Goal: Information Seeking & Learning: Learn about a topic

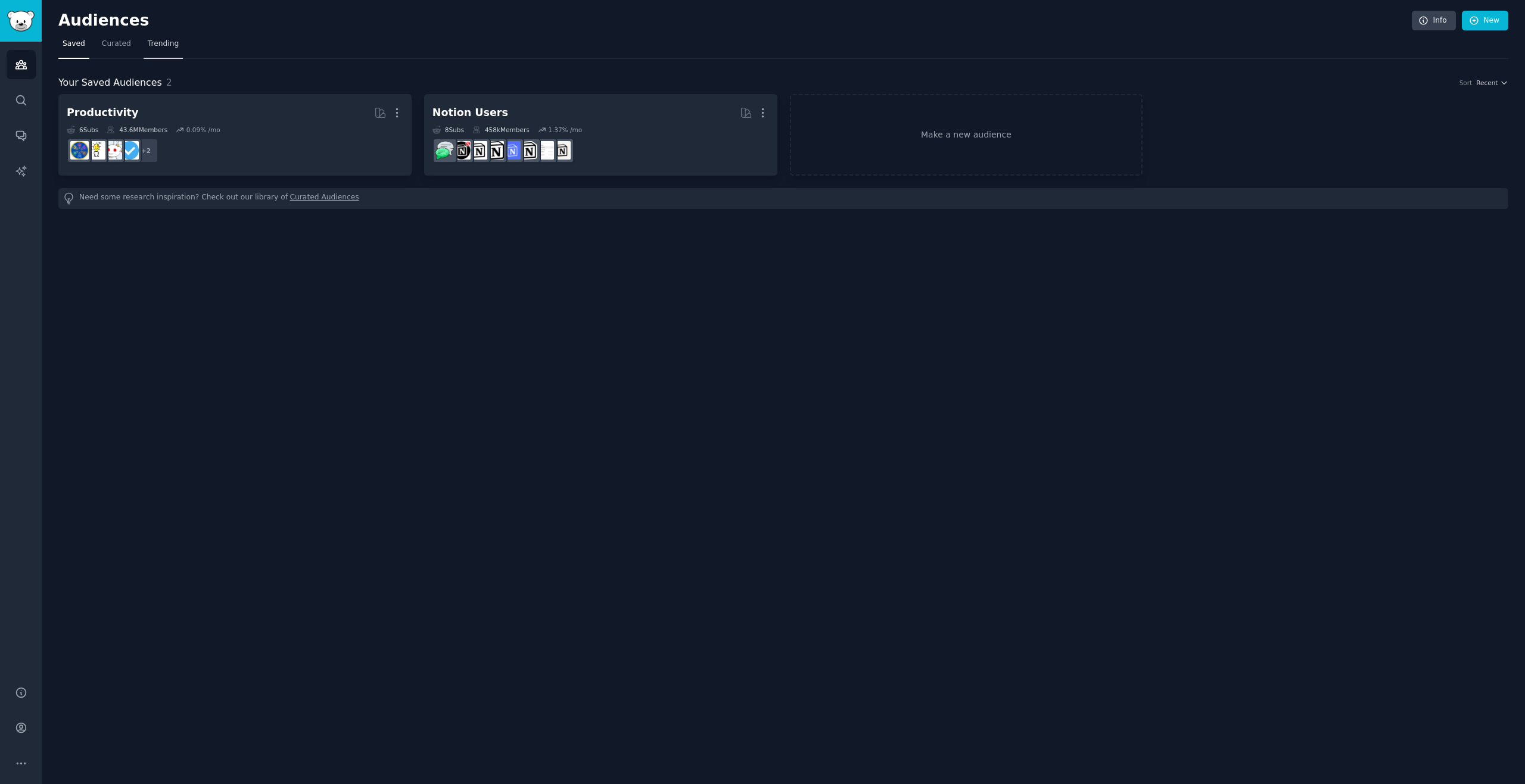
click at [161, 41] on span "Trending" at bounding box center [163, 44] width 31 height 11
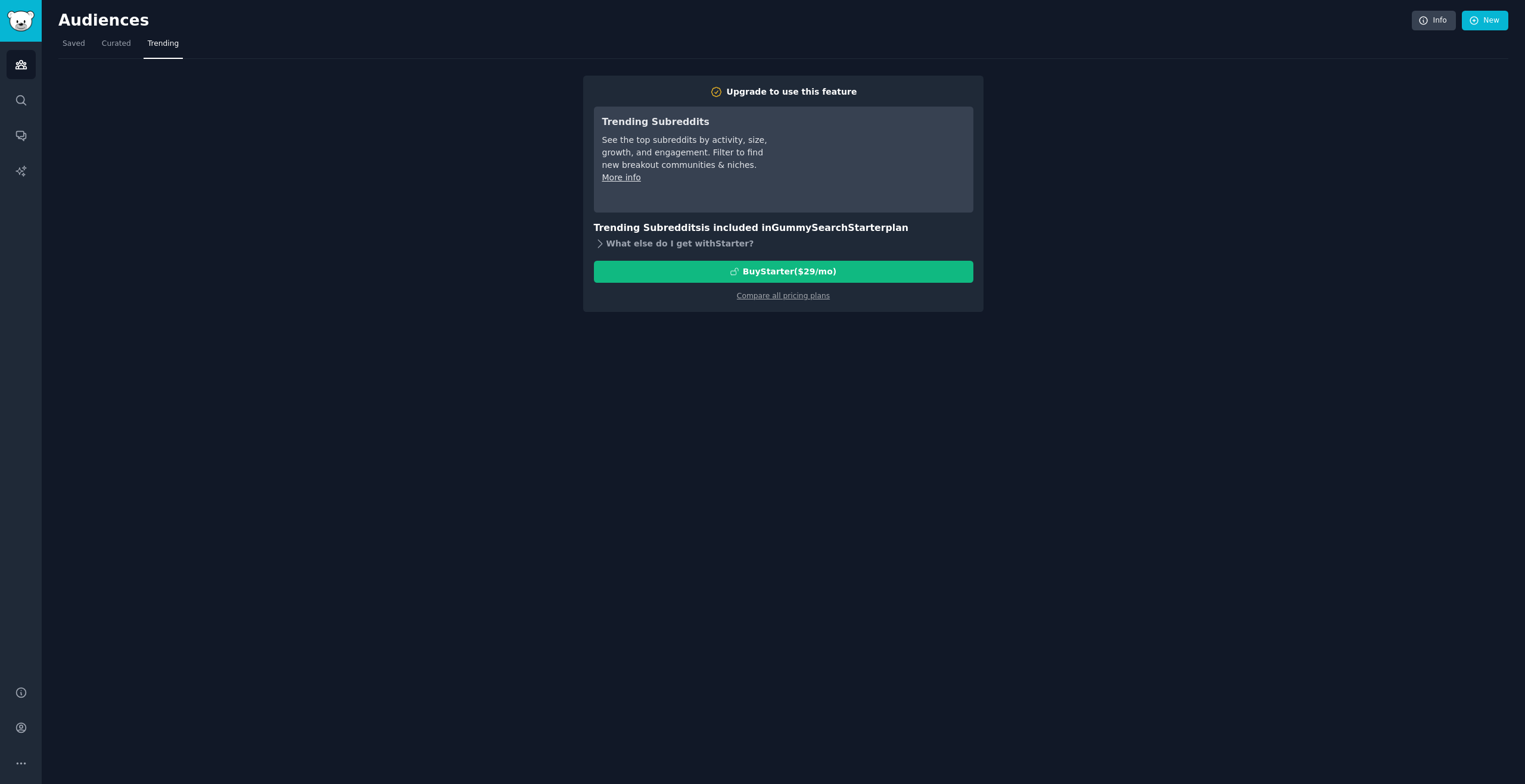
click at [601, 239] on icon at bounding box center [600, 244] width 13 height 13
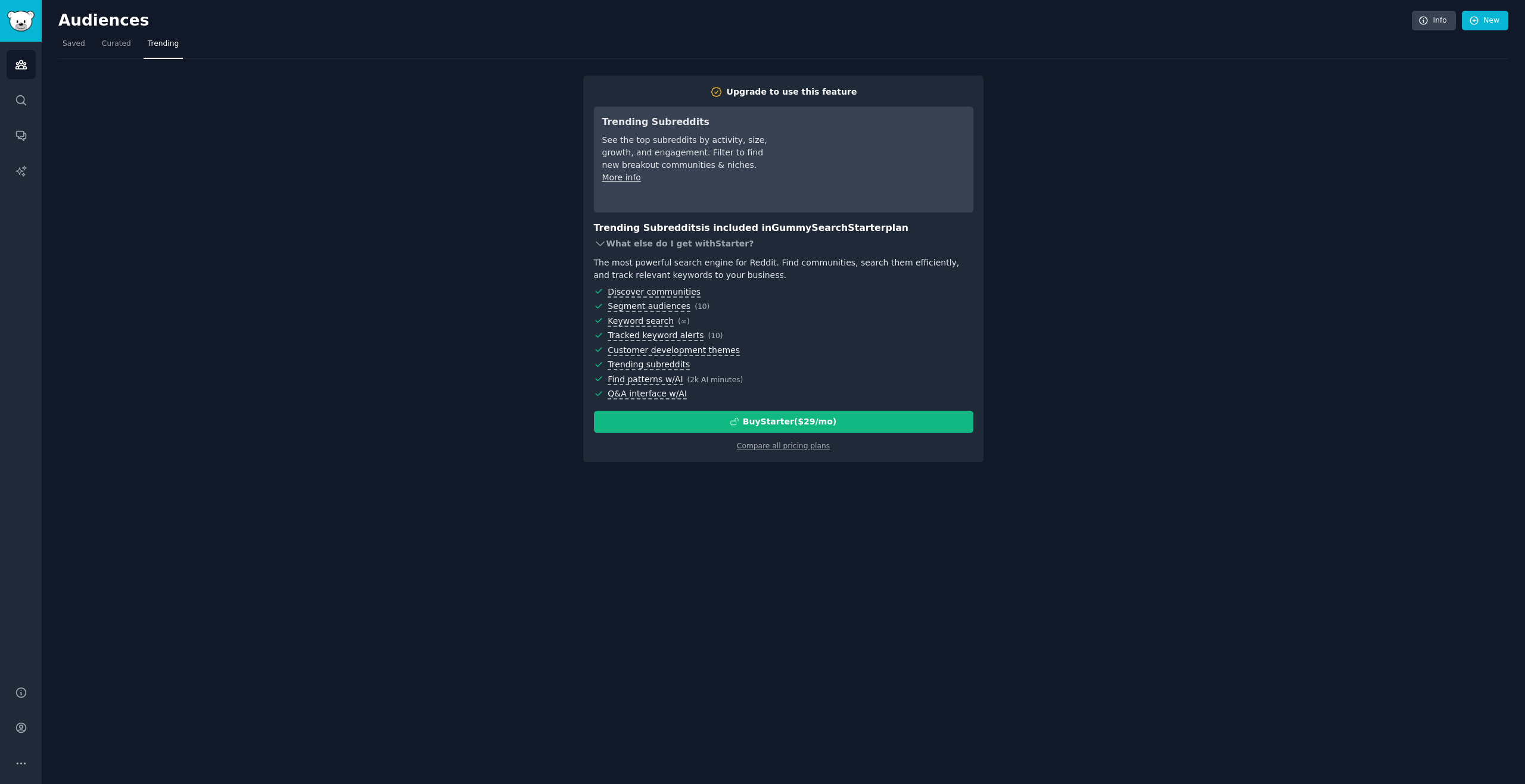
click at [601, 239] on icon at bounding box center [600, 244] width 13 height 13
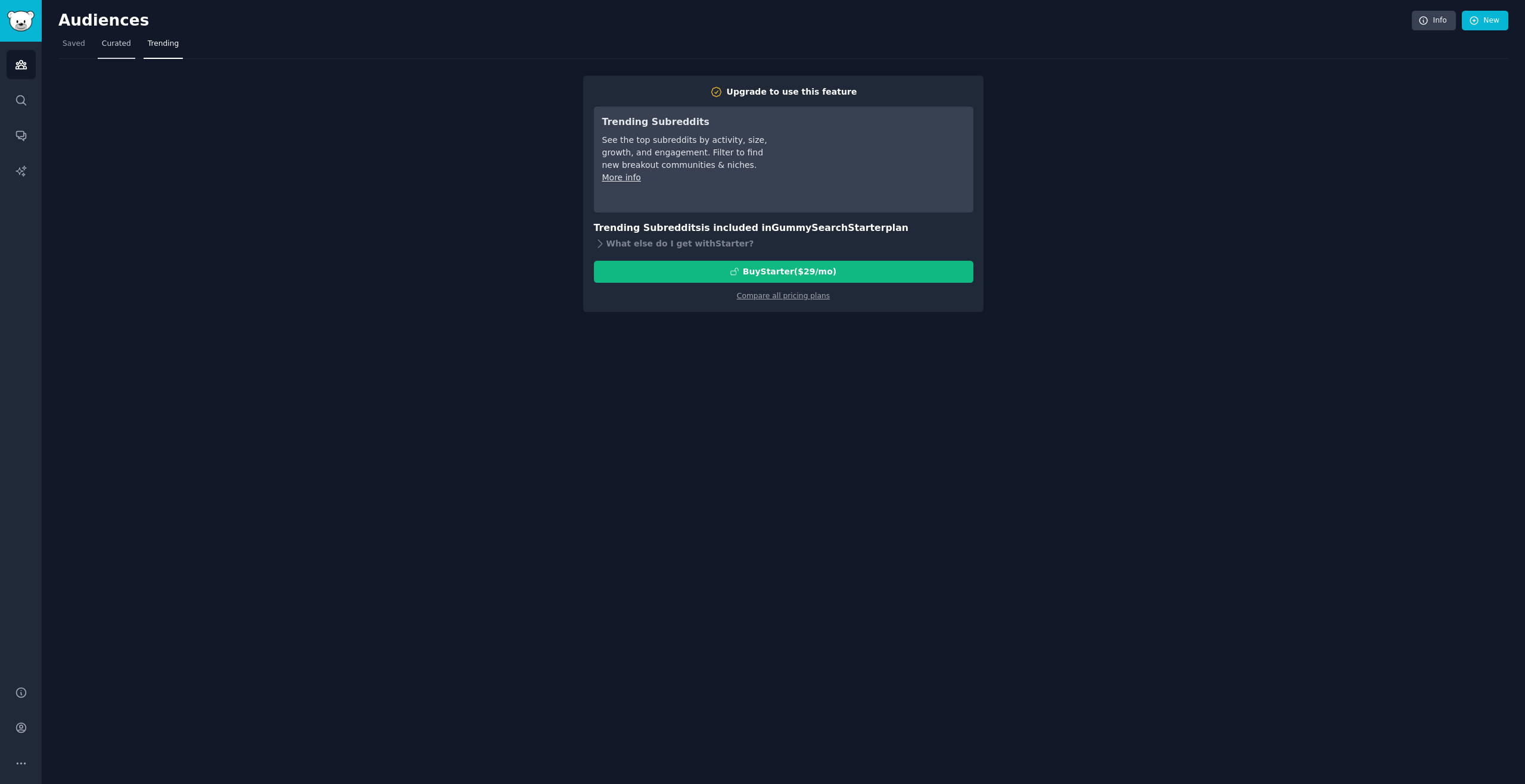
click at [109, 44] on span "Curated" at bounding box center [117, 44] width 29 height 11
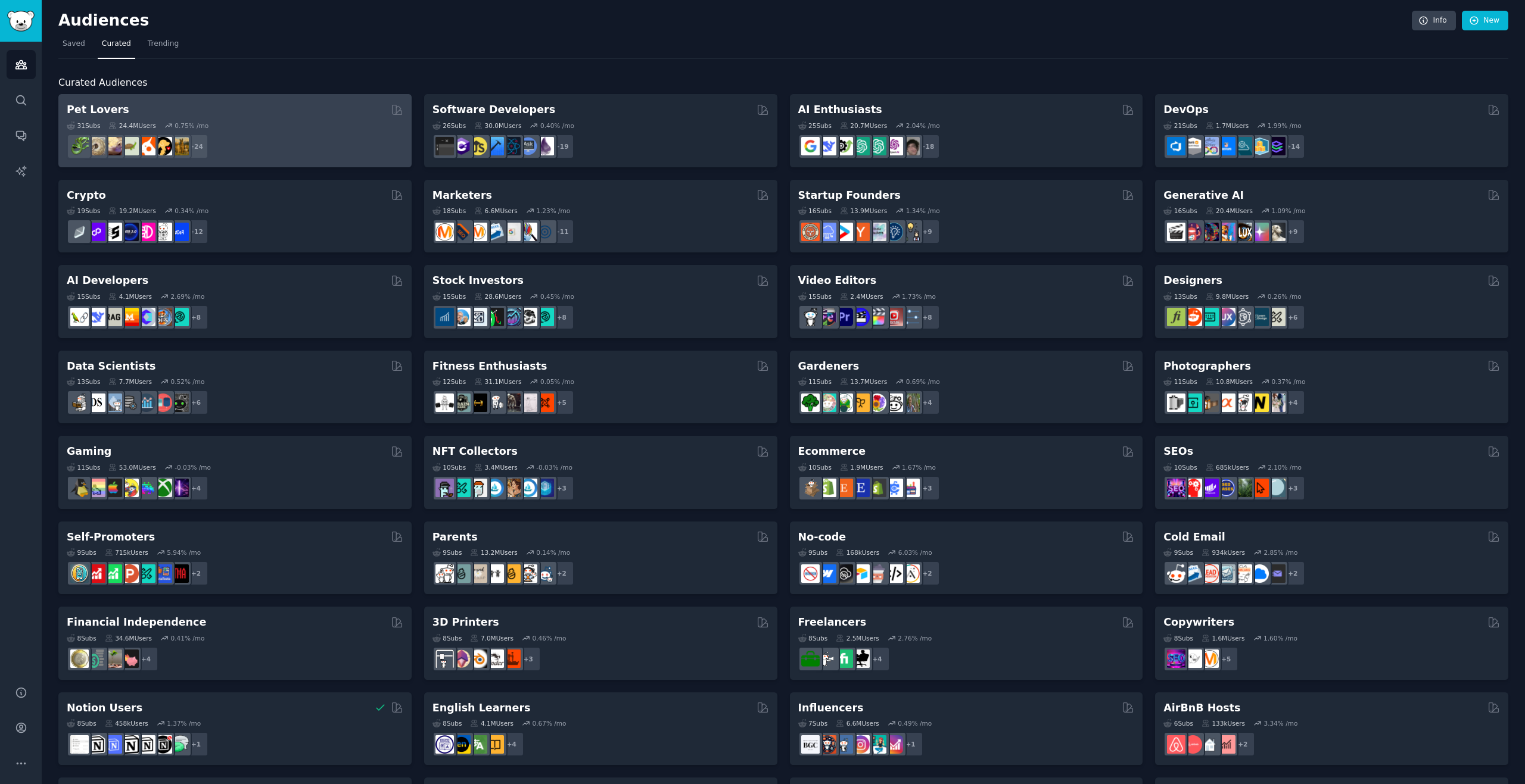
click at [305, 124] on div "31 Sub s 24.4M Users 0.75 % /mo" at bounding box center [235, 125] width 336 height 8
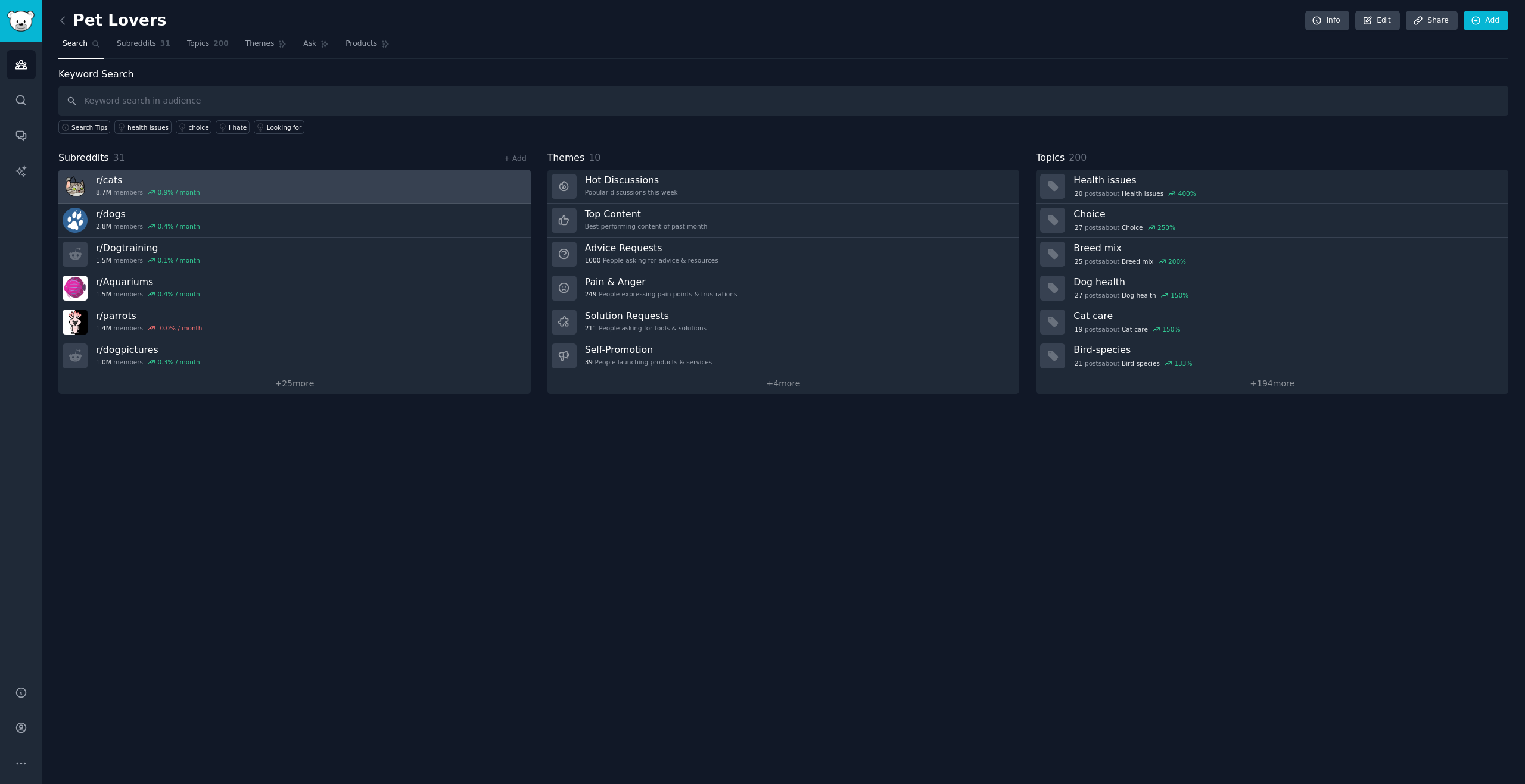
click at [281, 177] on link "r/ cats 8.7M members 0.9 % / month" at bounding box center [294, 186] width 472 height 34
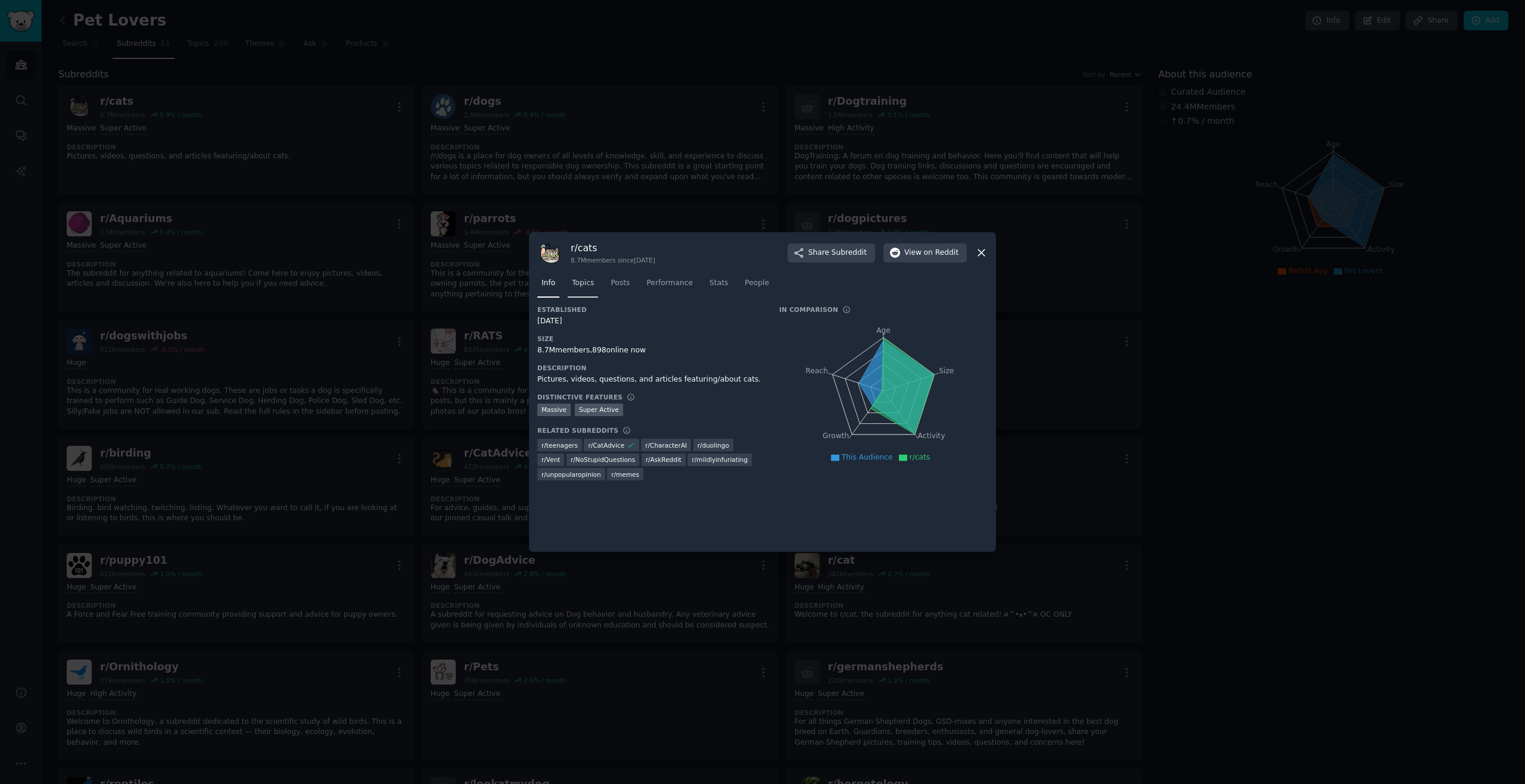
click at [580, 280] on span "Topics" at bounding box center [582, 283] width 22 height 11
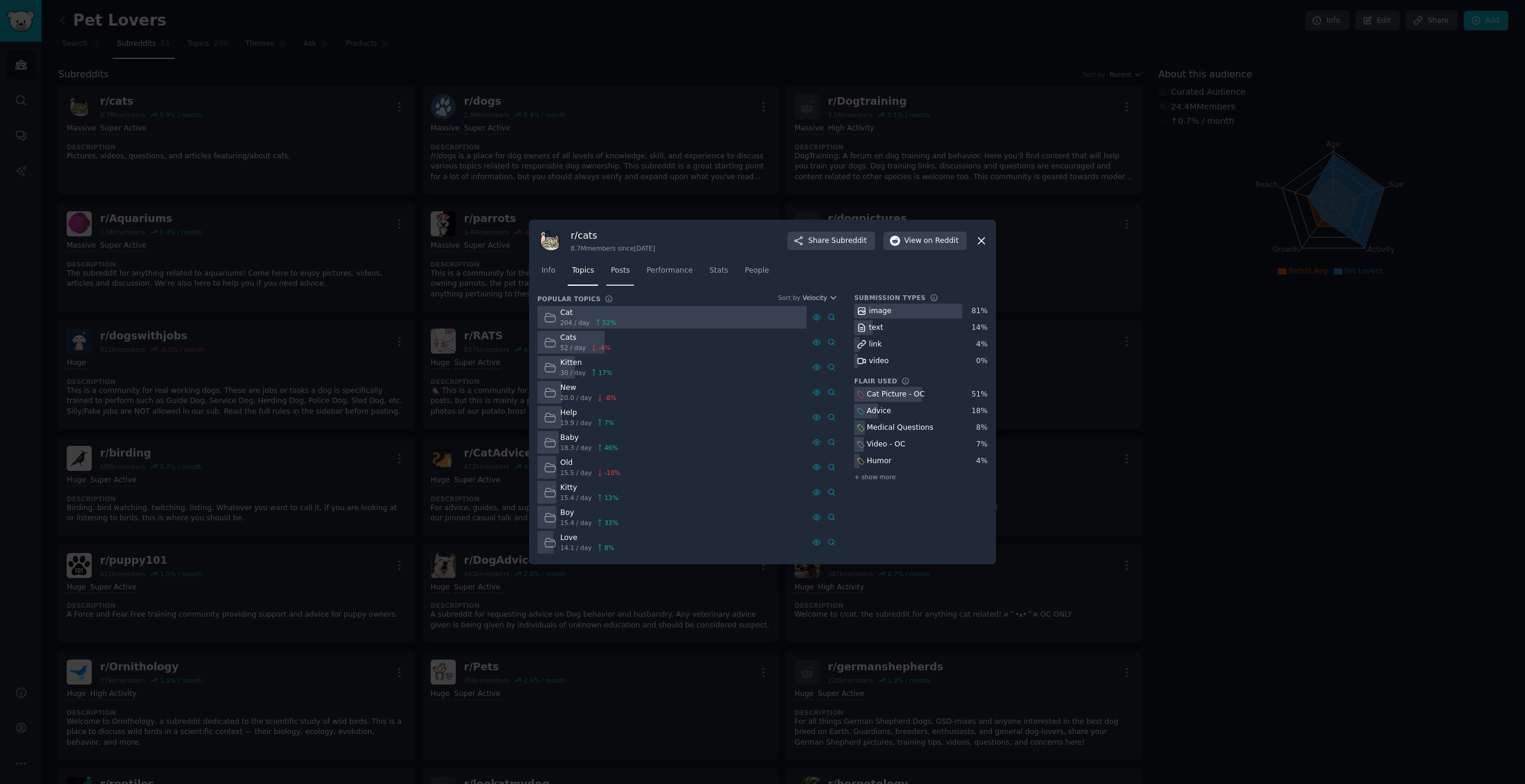
click at [626, 269] on span "Posts" at bounding box center [620, 271] width 19 height 11
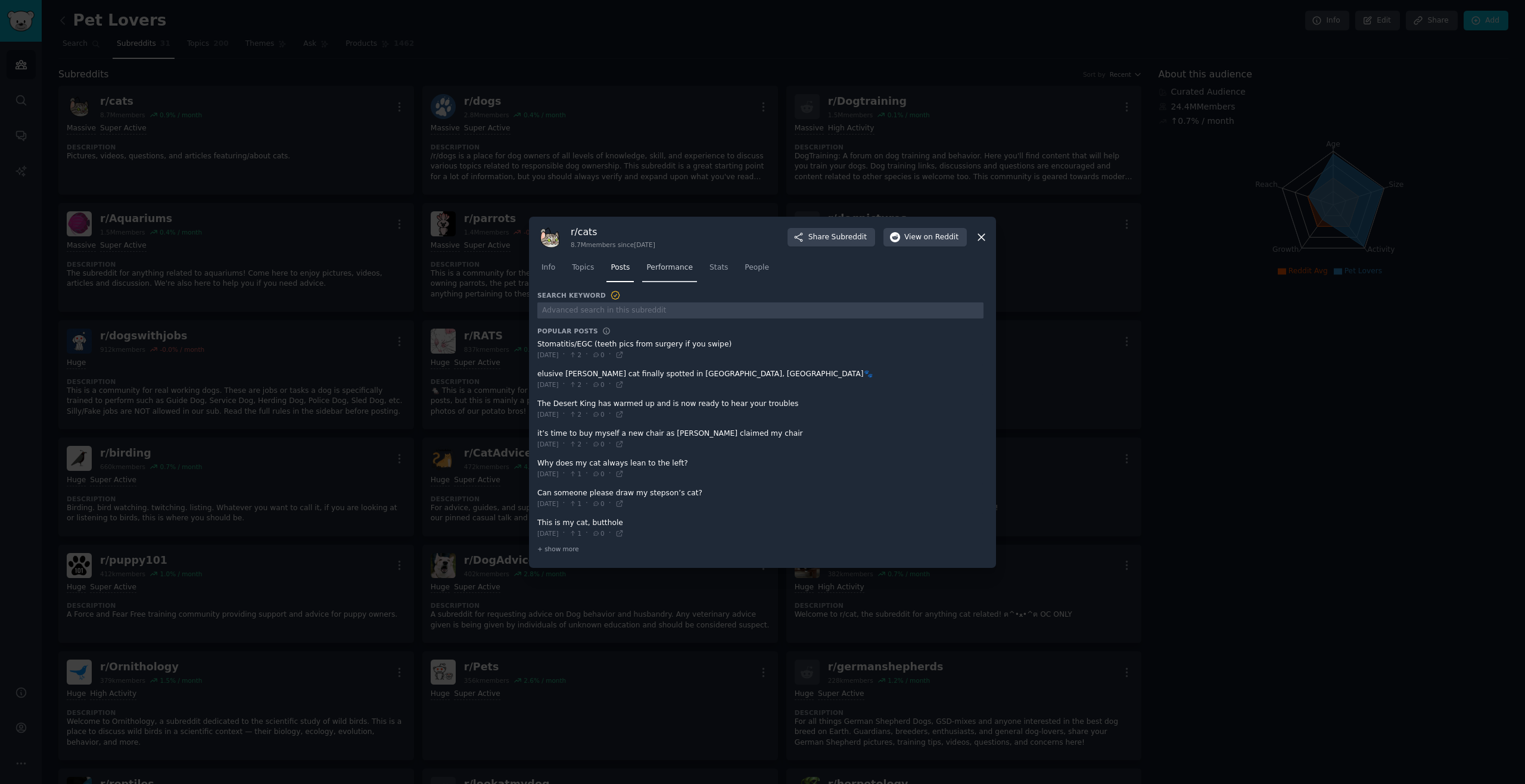
click at [661, 268] on span "Performance" at bounding box center [669, 267] width 47 height 11
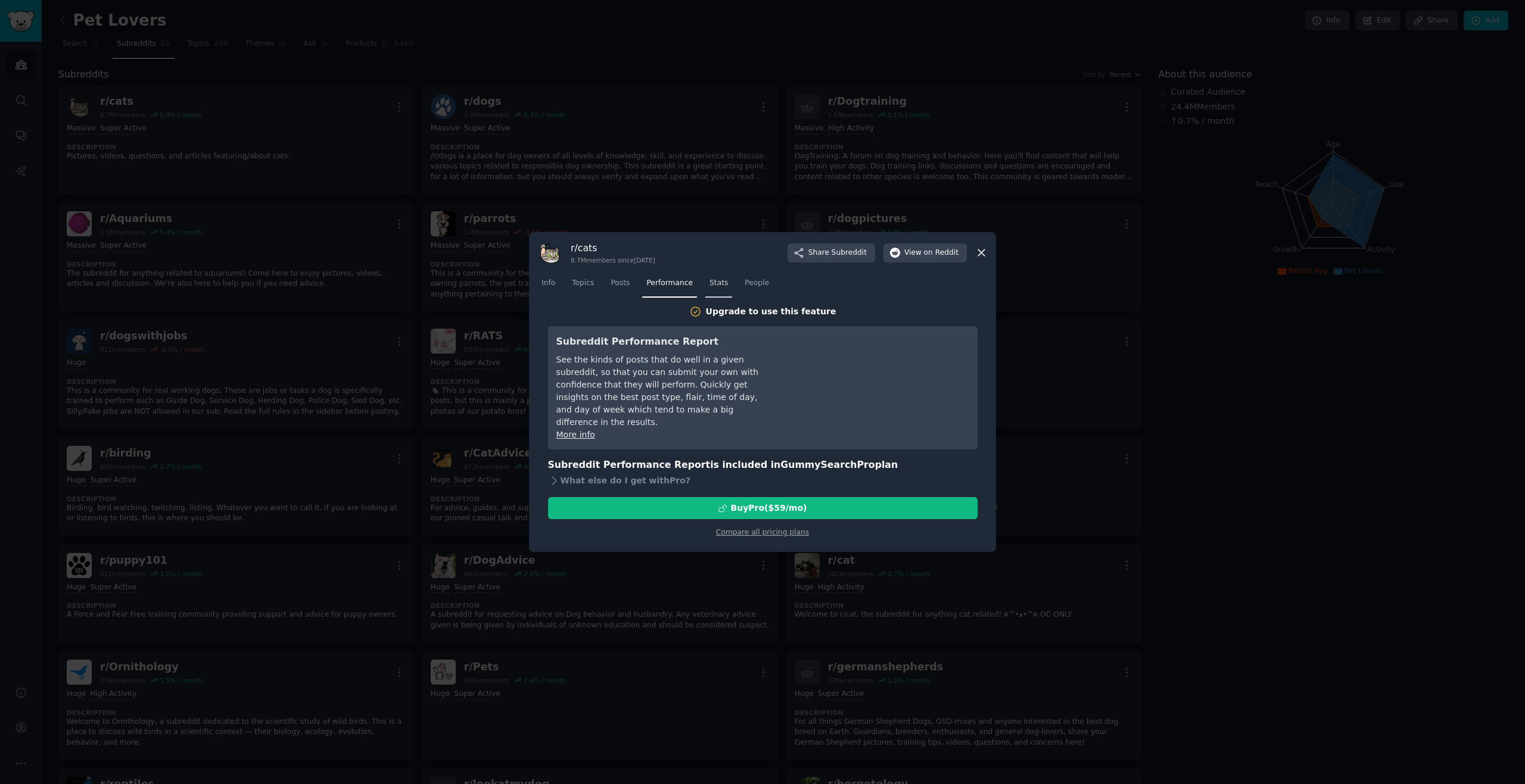
click at [709, 283] on span "Stats" at bounding box center [718, 283] width 18 height 11
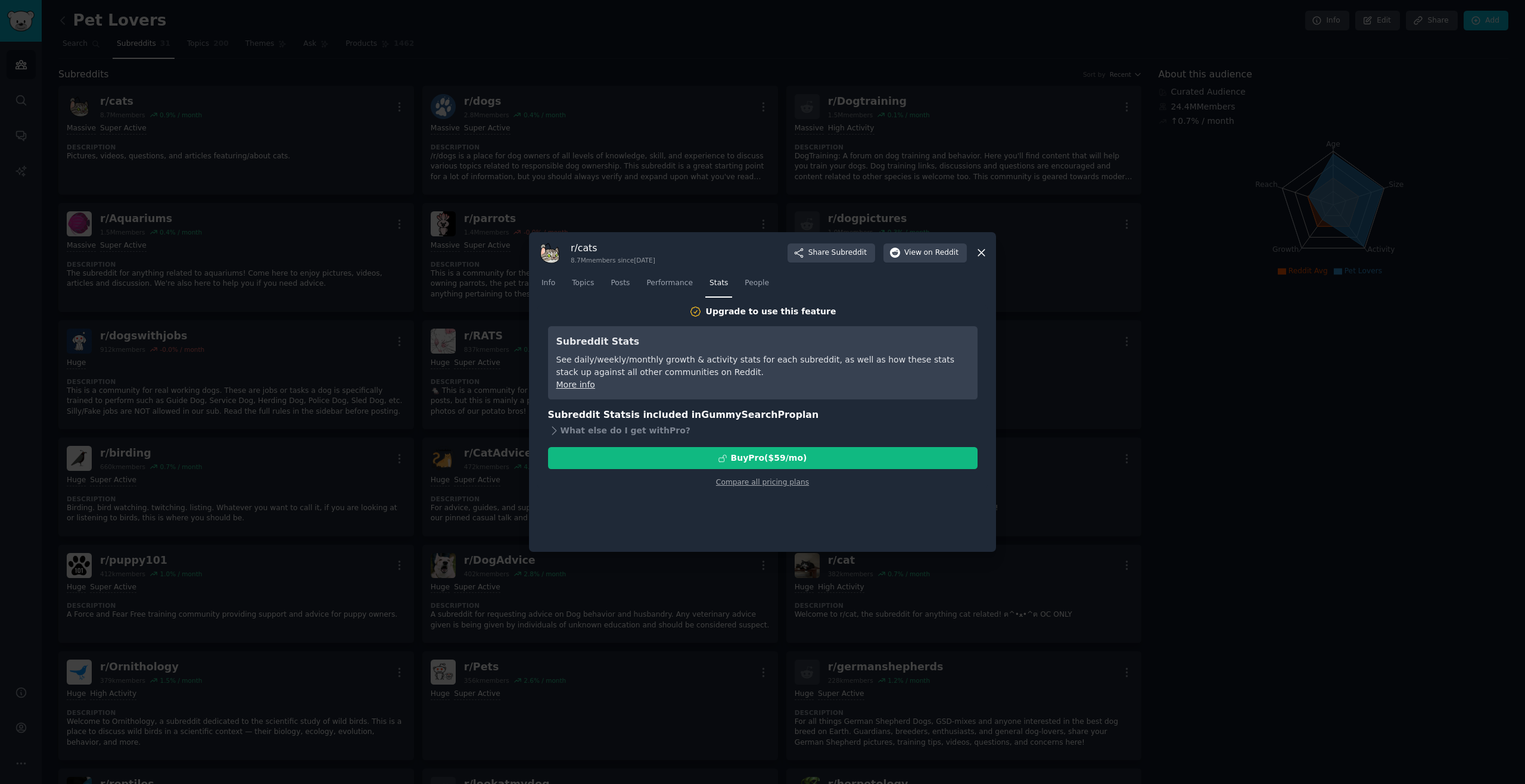
click at [1230, 332] on div at bounding box center [762, 392] width 1525 height 784
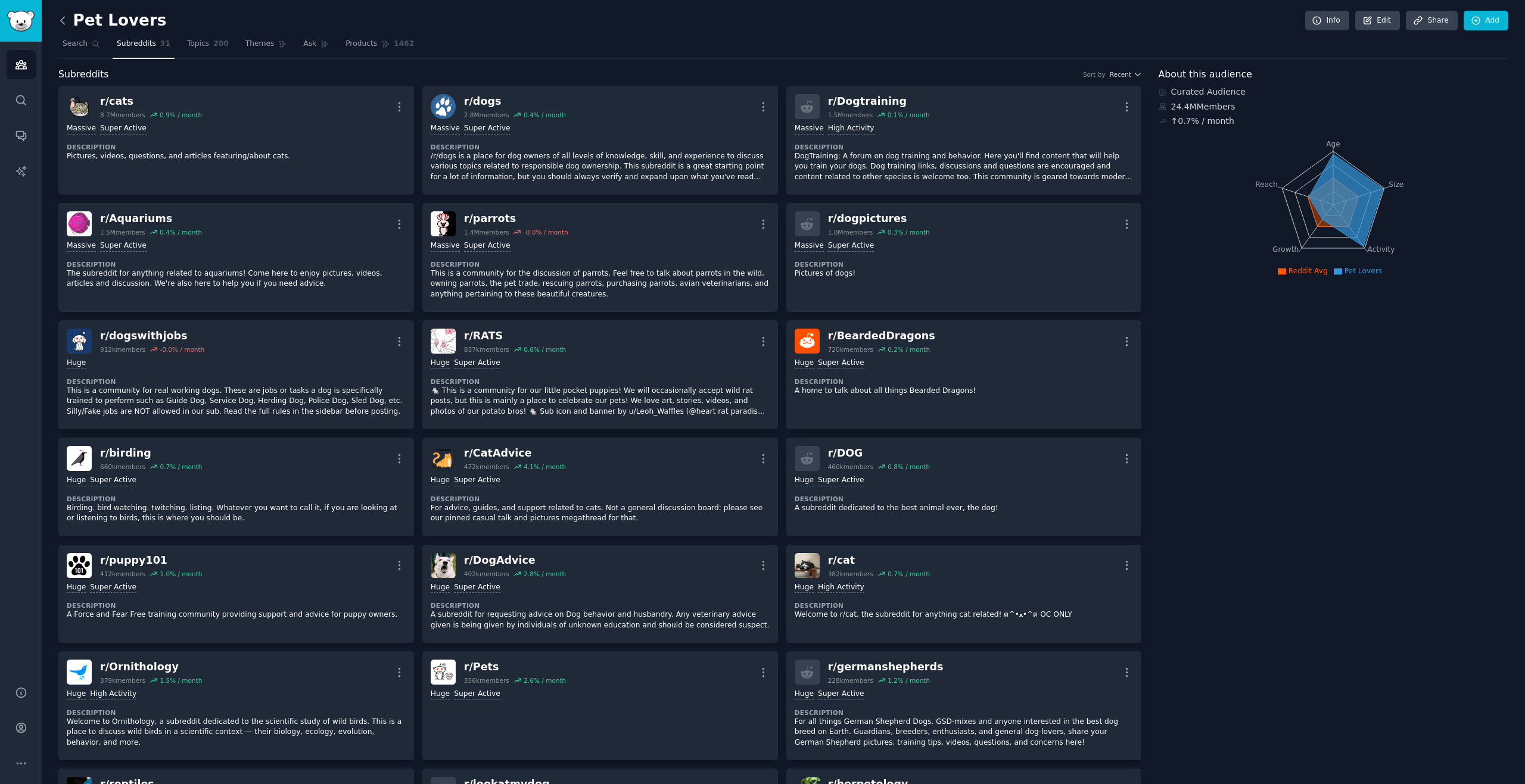
click at [62, 22] on icon at bounding box center [62, 20] width 4 height 7
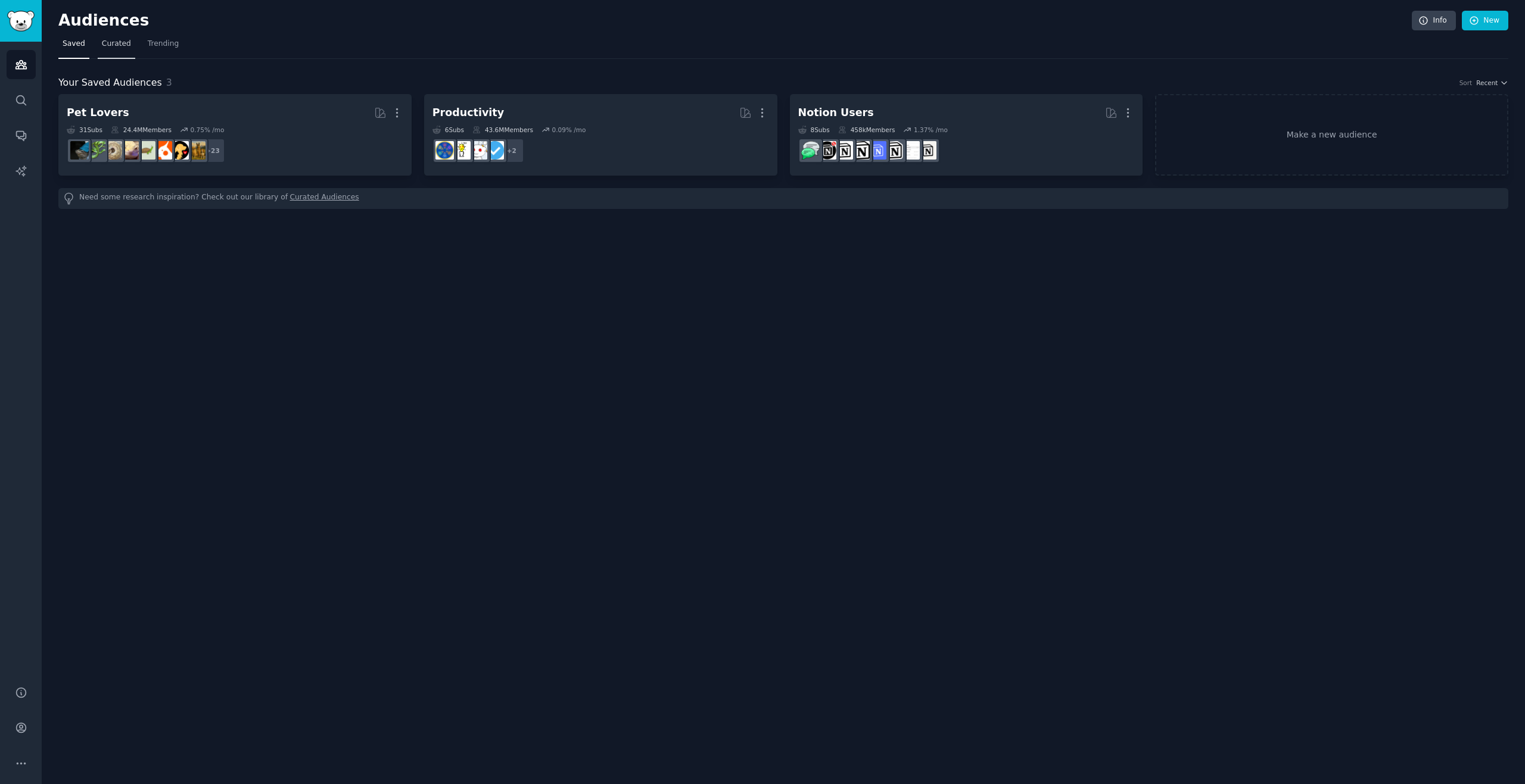
click at [115, 43] on span "Curated" at bounding box center [117, 44] width 29 height 11
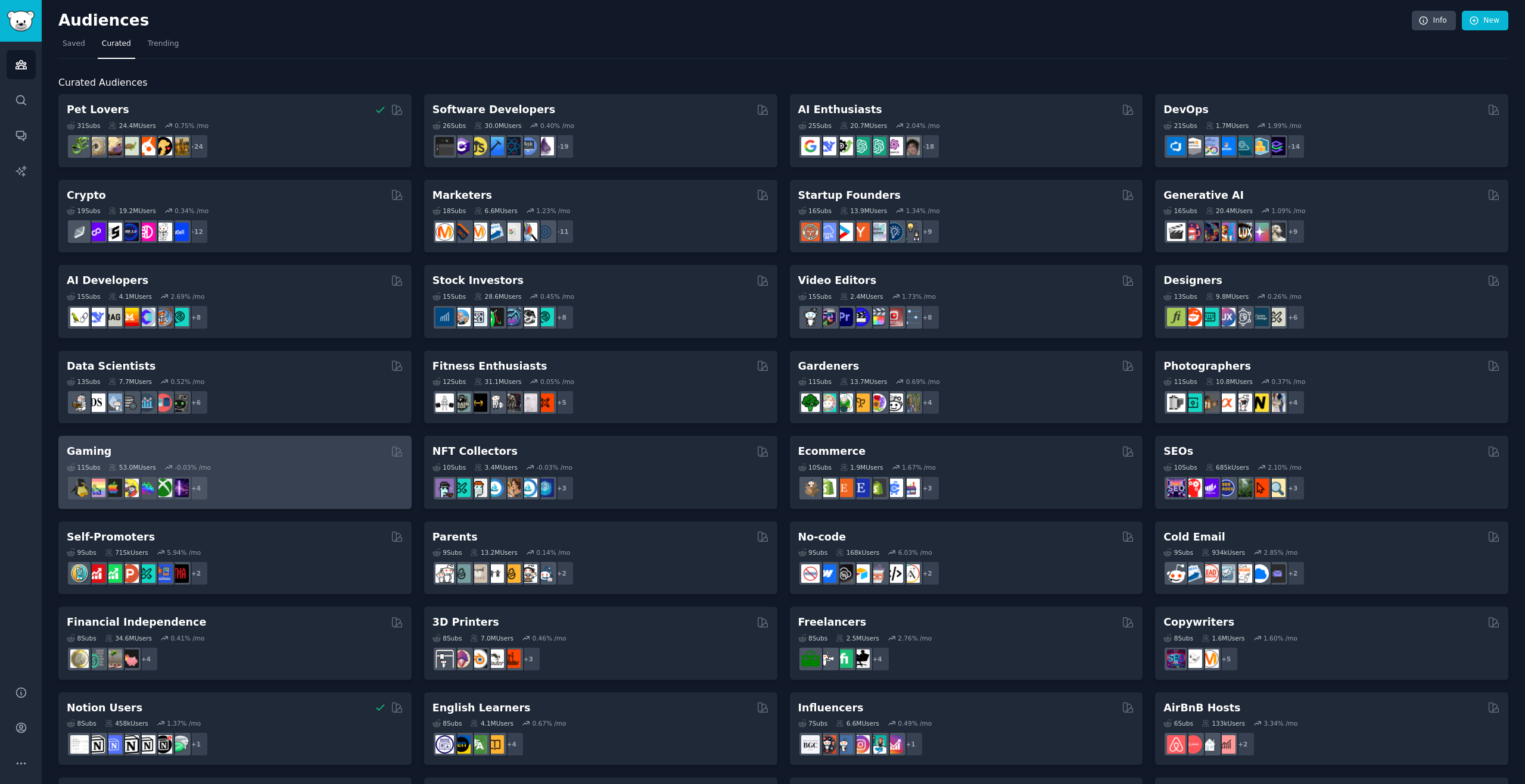
click at [293, 450] on div "Gaming" at bounding box center [235, 451] width 336 height 15
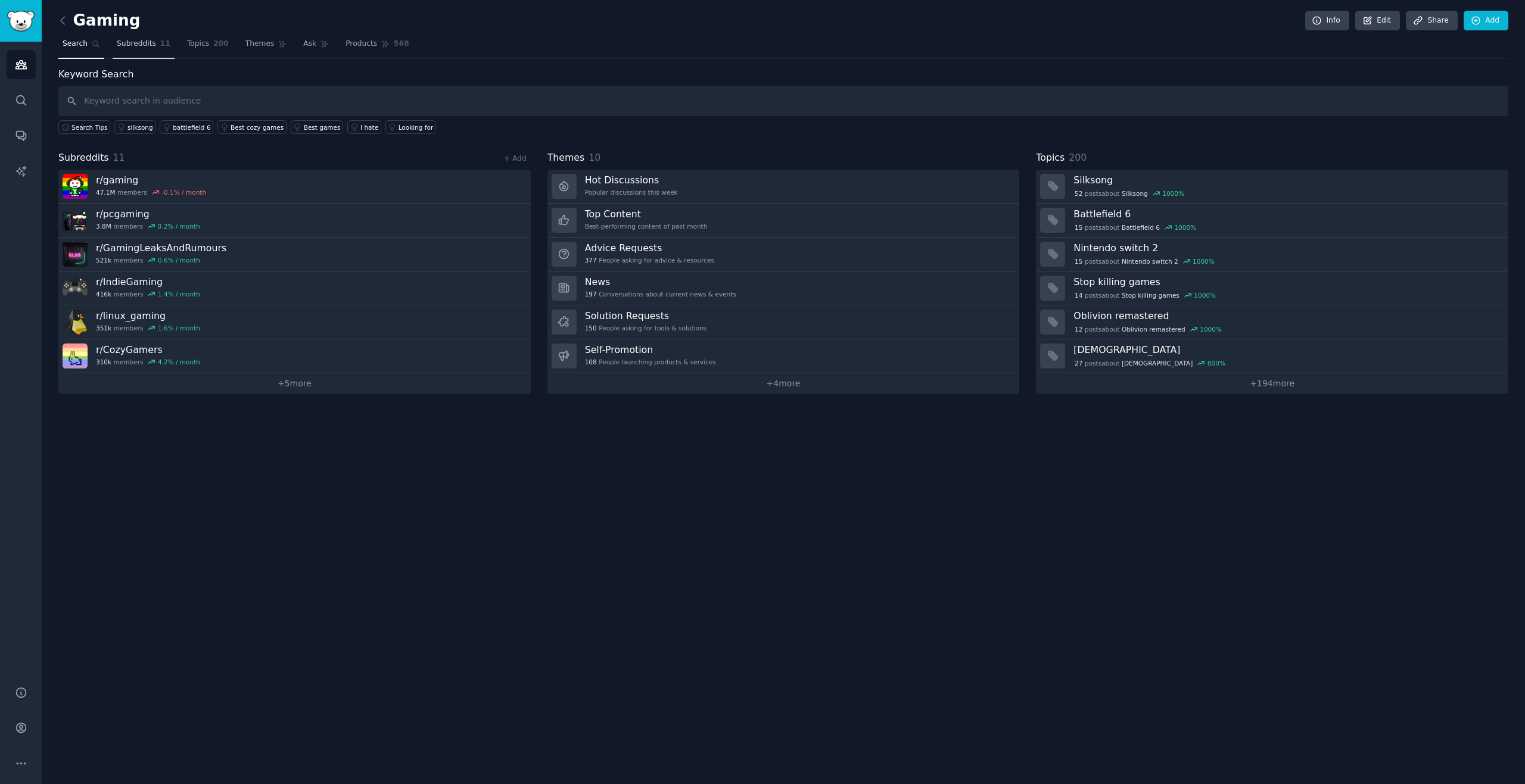
click at [146, 46] on span "Subreddits" at bounding box center [136, 44] width 40 height 11
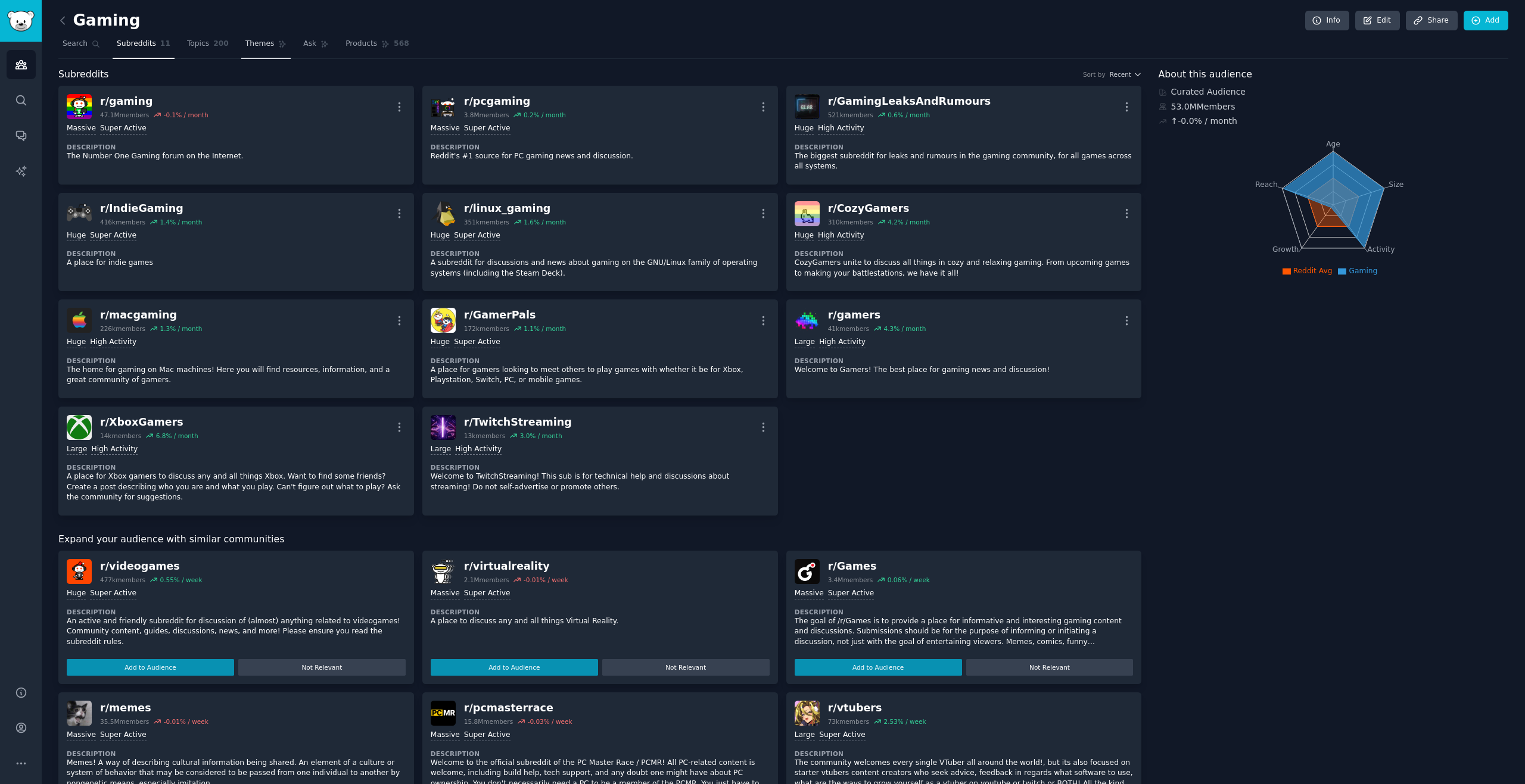
click at [260, 43] on link "Themes" at bounding box center [266, 46] width 50 height 24
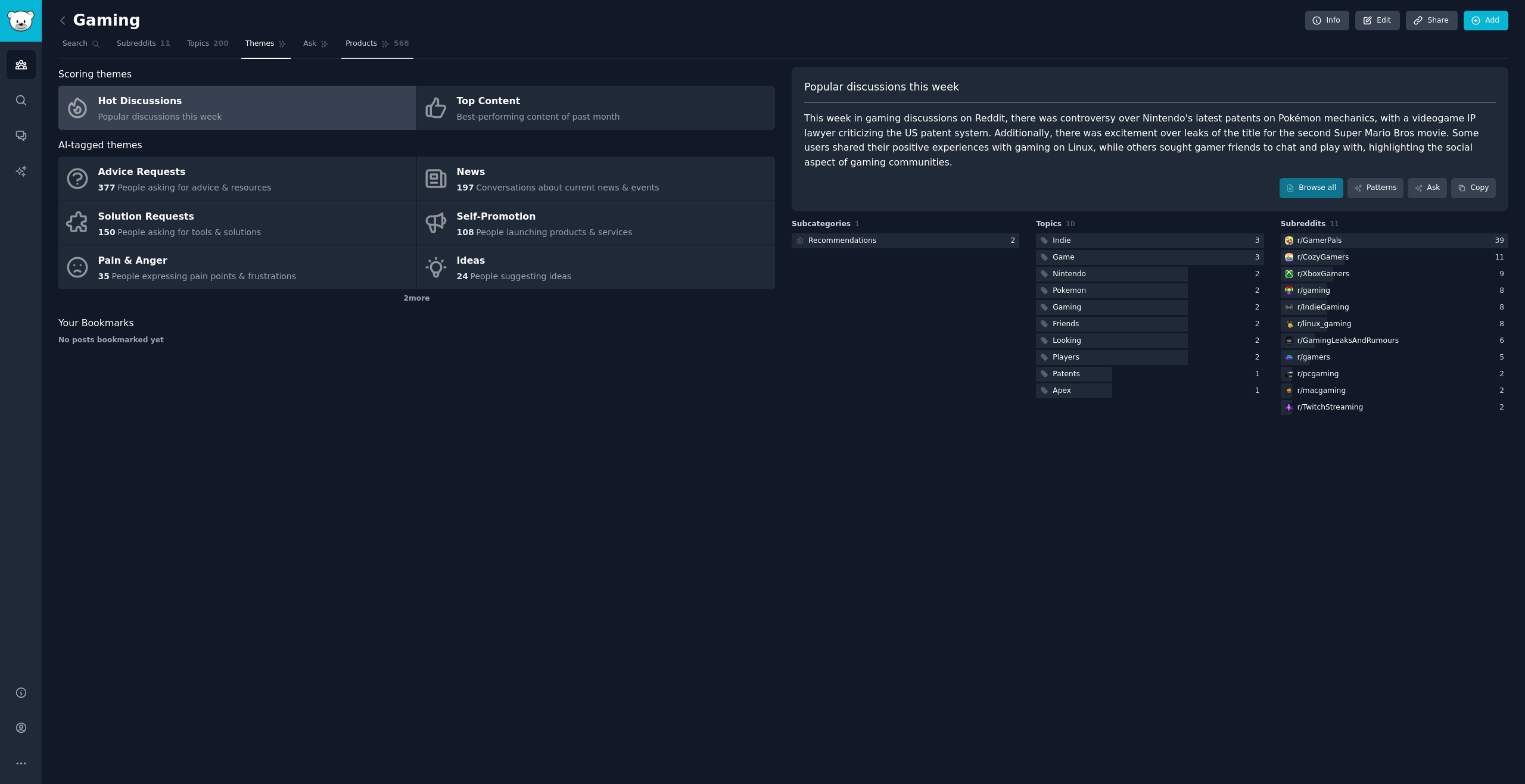
click at [345, 47] on span "Products" at bounding box center [361, 44] width 32 height 11
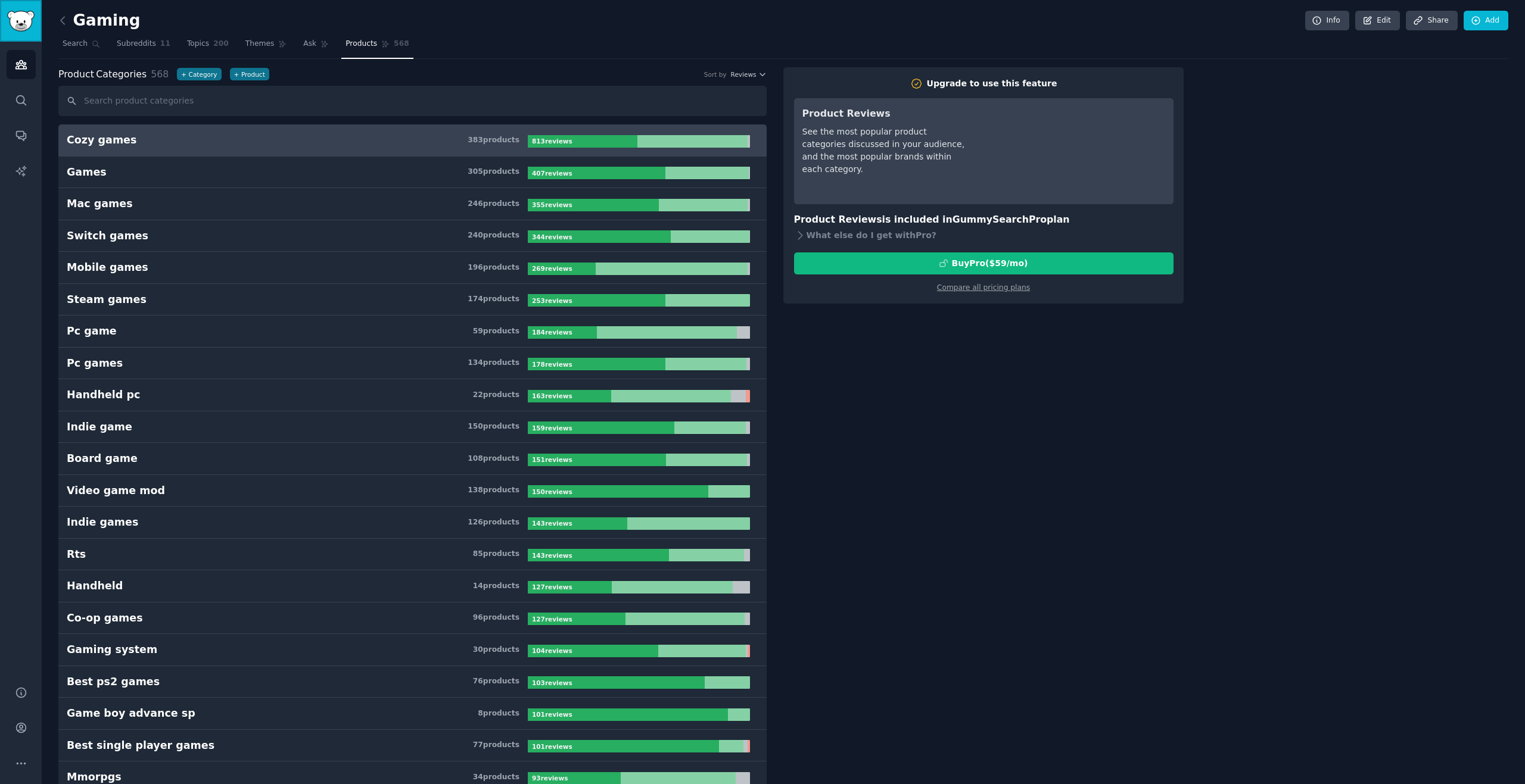
click at [21, 18] on img "Sidebar" at bounding box center [20, 21] width 27 height 21
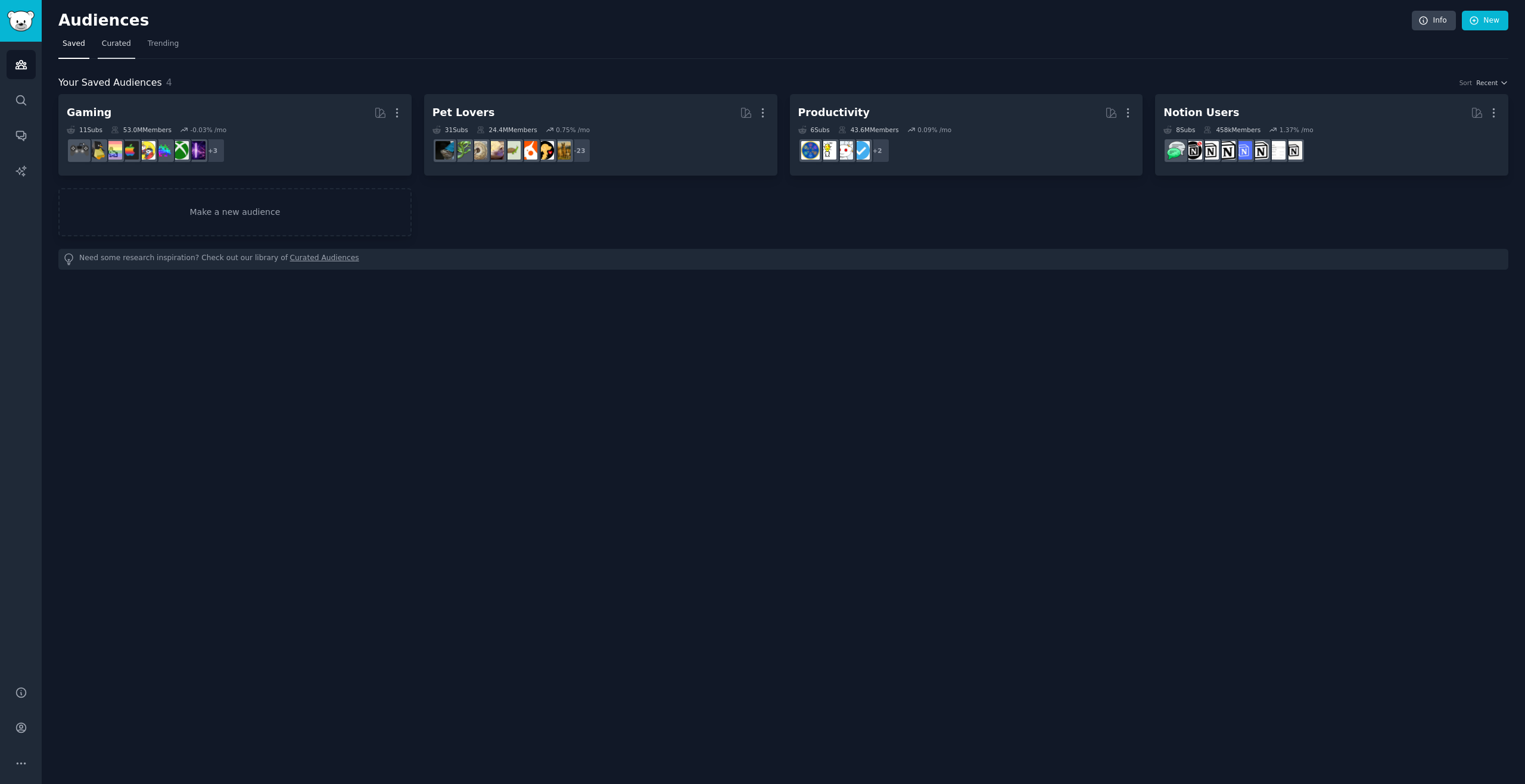
click at [116, 50] on link "Curated" at bounding box center [116, 46] width 38 height 24
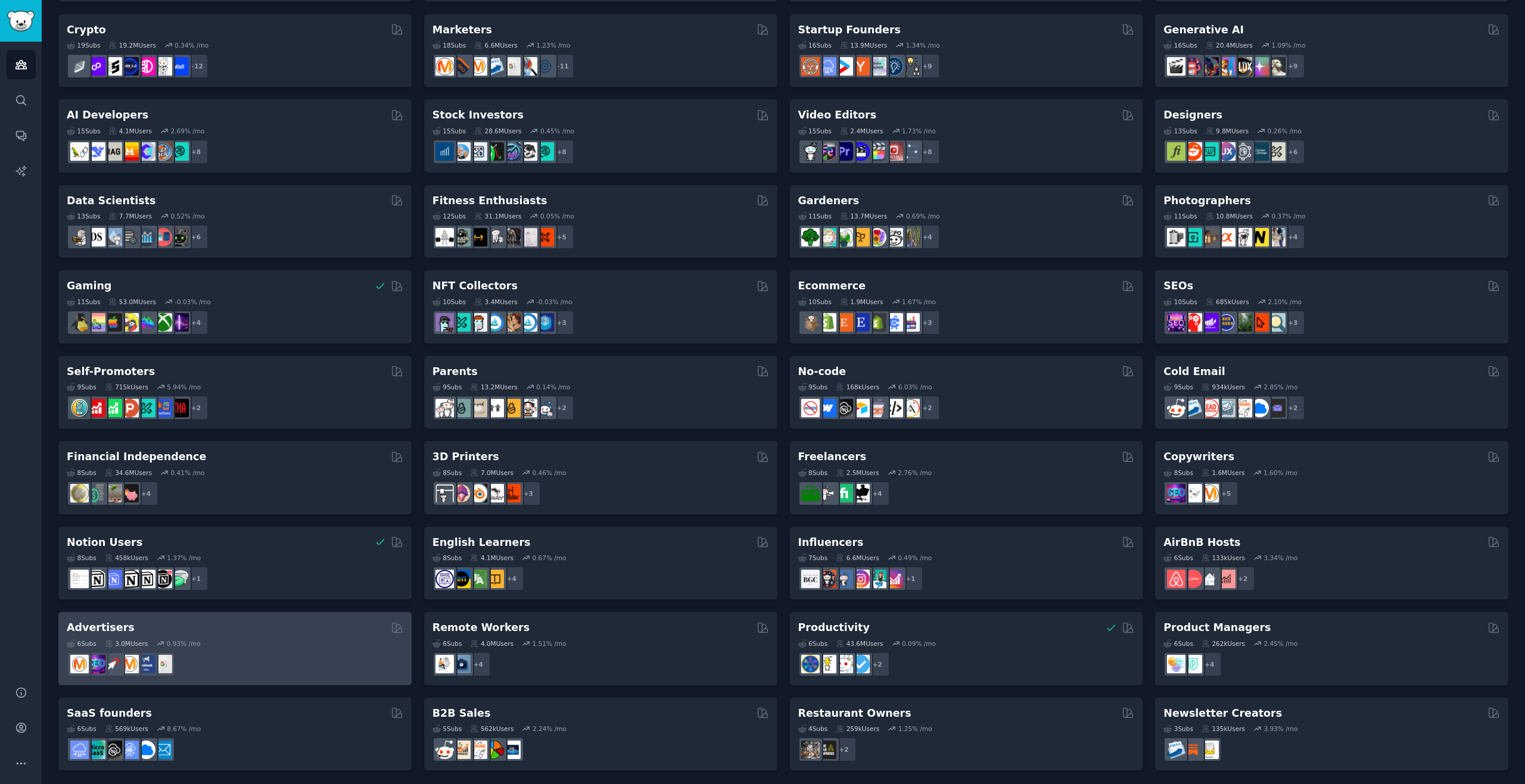
scroll to position [169, 0]
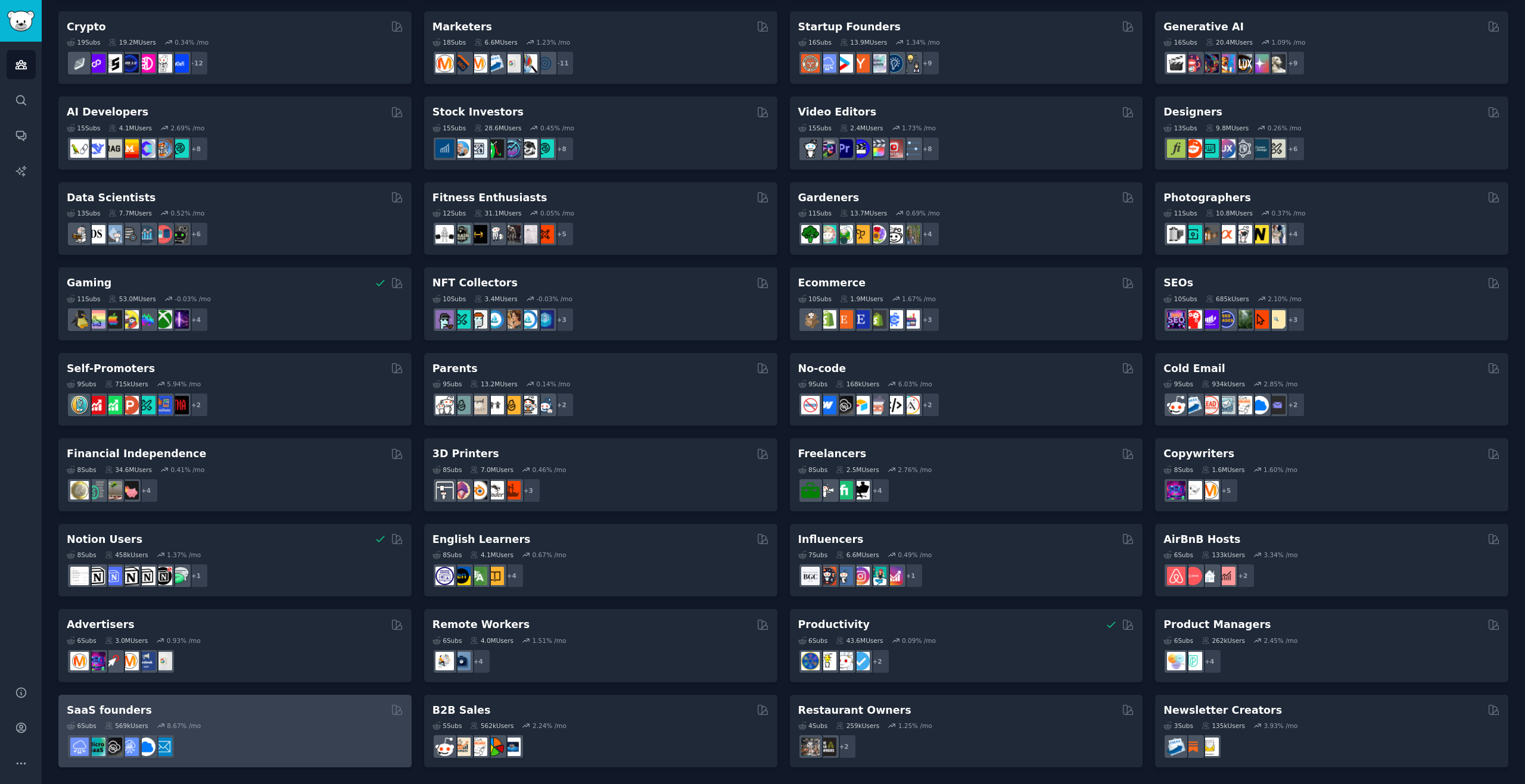
click at [233, 736] on div at bounding box center [235, 746] width 336 height 25
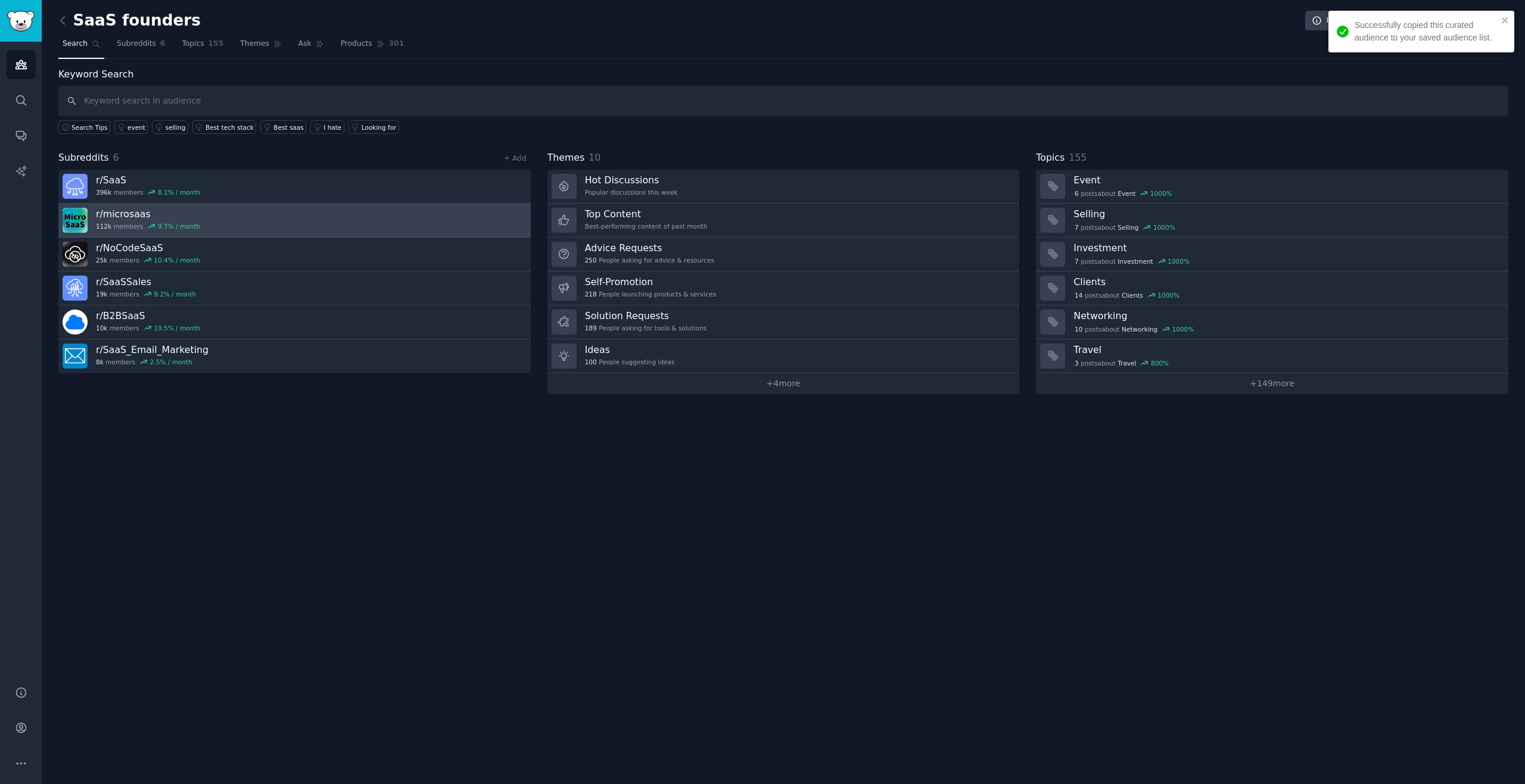
click at [199, 220] on link "r/ microsaas 112k members 9.7 % / month" at bounding box center [294, 220] width 472 height 34
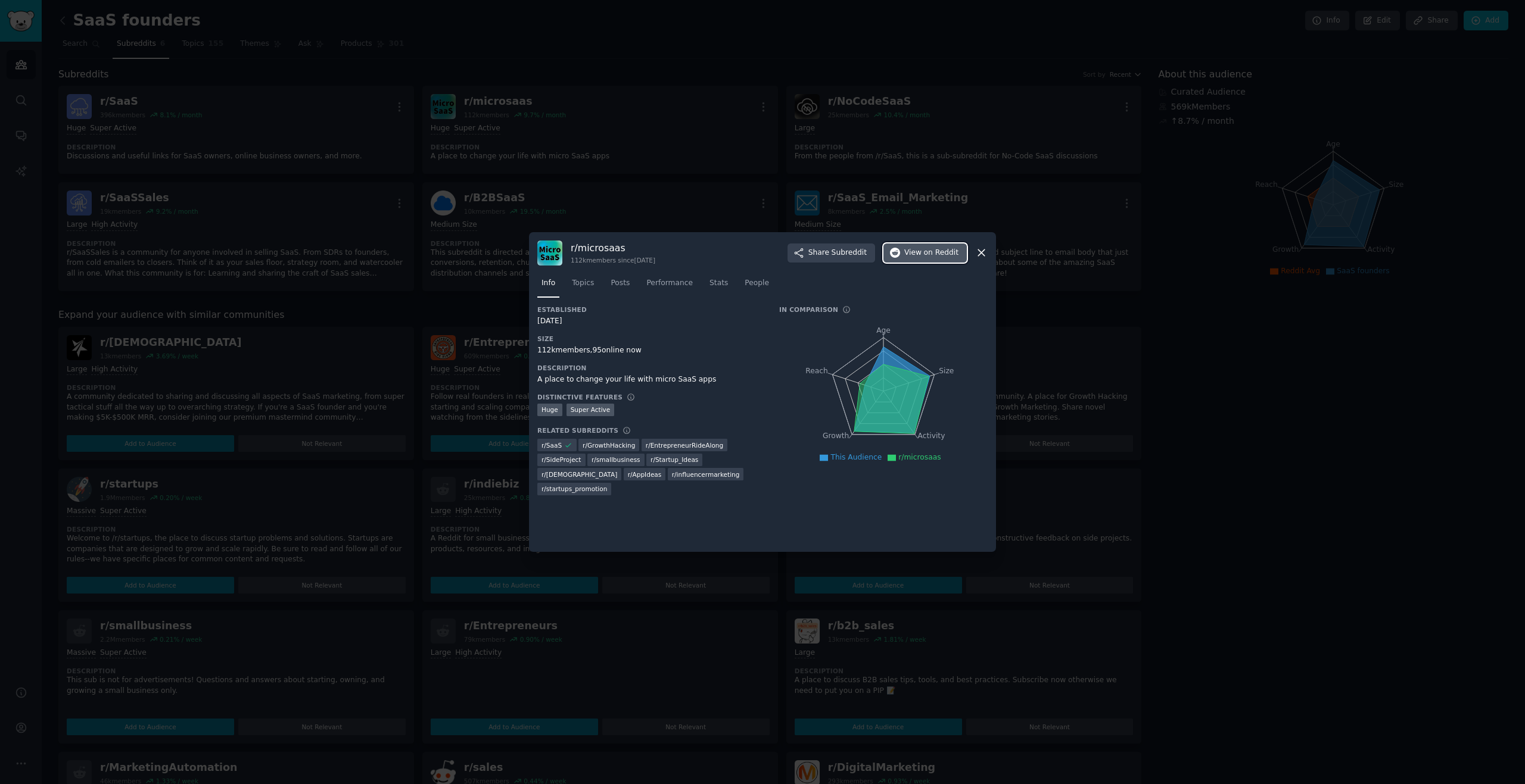
click at [922, 260] on button "View on Reddit" at bounding box center [925, 253] width 83 height 19
